Goal: Transaction & Acquisition: Purchase product/service

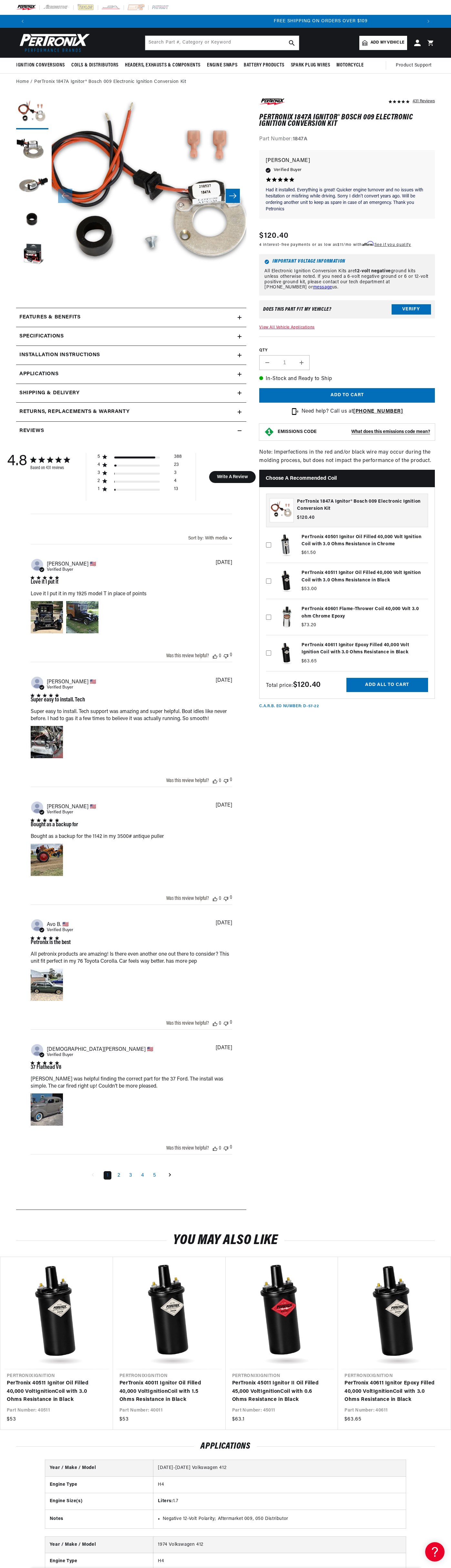
scroll to position [0, 786]
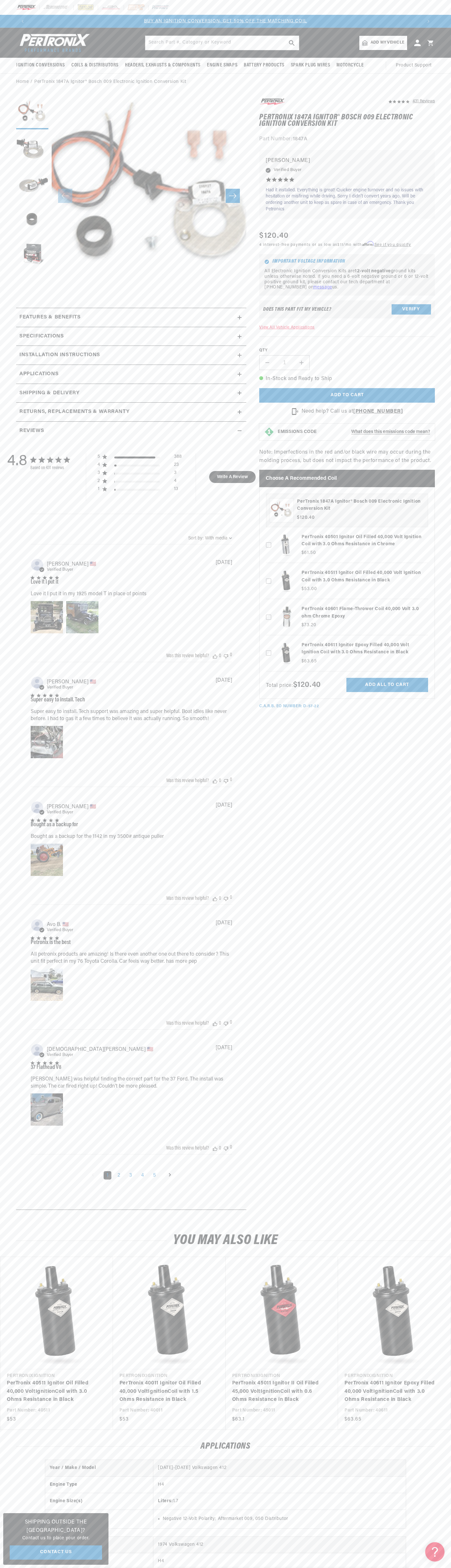
click at [152, 32] on header "BETTER SEARCH RESULTS Add your vehicle's year, make, and model to find parts be…" at bounding box center [225, 42] width 451 height 30
click at [451, 44] on html "Skip to content Your cart Your cart is empty Get the right parts the first time…" at bounding box center [225, 784] width 451 height 1568
click at [51, 1568] on html "Skip to content Your cart Your cart is empty Get the right parts the first time…" at bounding box center [225, 784] width 451 height 1568
